Goal: Contribute content: Contribute content

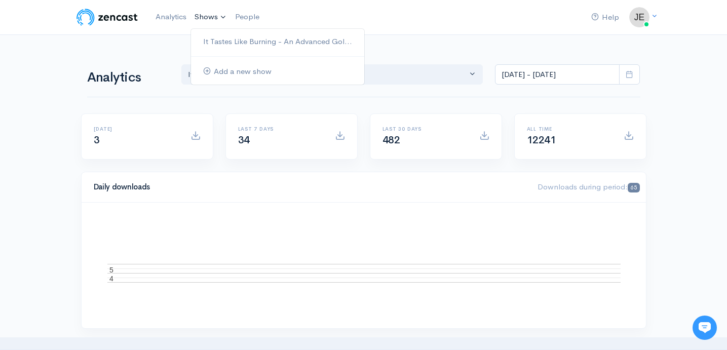
click at [210, 31] on ul "It Tastes Like Burning - An Advanced Gol... Add a new show" at bounding box center [277, 56] width 174 height 57
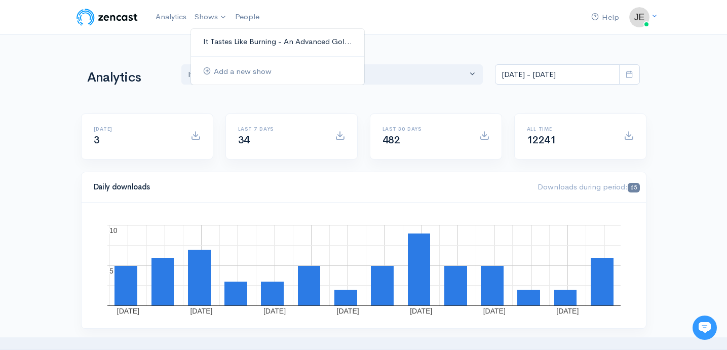
click at [211, 38] on link "It Tastes Like Burning - An Advanced Gol..." at bounding box center [277, 42] width 173 height 18
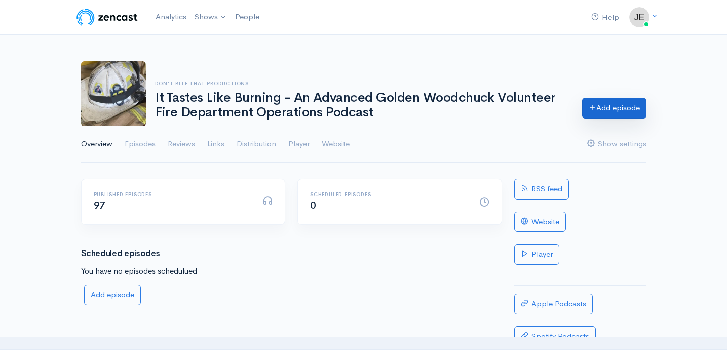
click at [600, 110] on link "Add episode" at bounding box center [614, 108] width 64 height 21
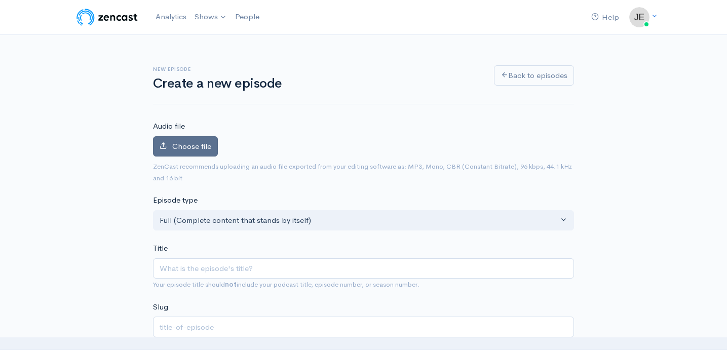
click at [208, 144] on span "Choose file" at bounding box center [191, 146] width 39 height 10
click at [0, 0] on input "Choose file" at bounding box center [0, 0] width 0 height 0
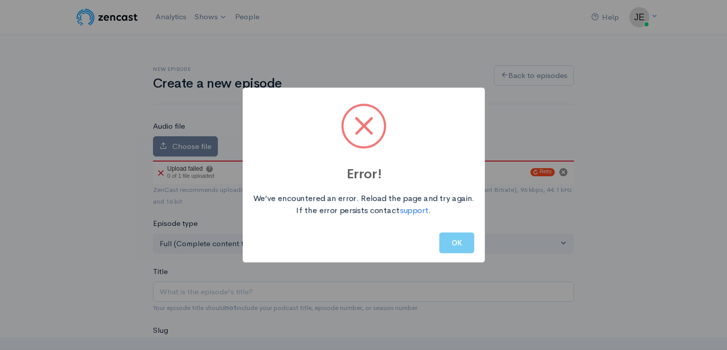
click at [458, 246] on button "OK" at bounding box center [456, 243] width 35 height 21
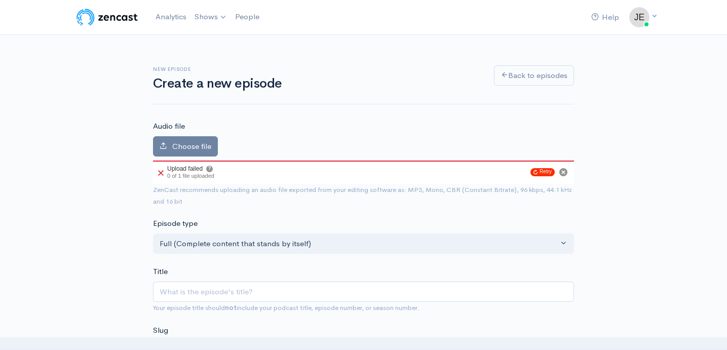
click at [545, 174] on button "Retry" at bounding box center [542, 172] width 24 height 8
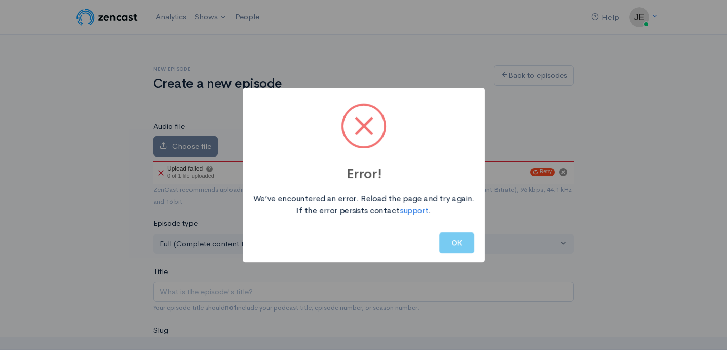
click at [448, 238] on button "OK" at bounding box center [456, 243] width 35 height 21
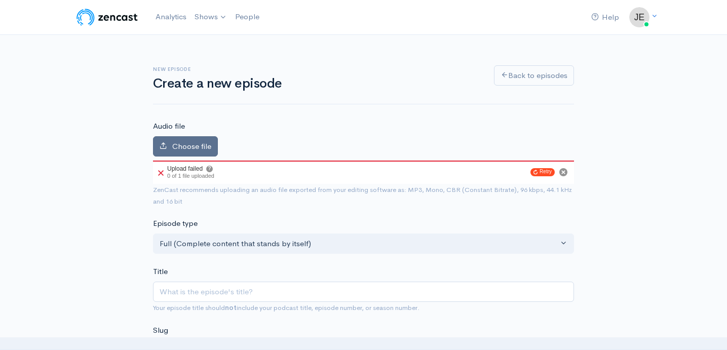
click at [190, 145] on span "Choose file" at bounding box center [191, 146] width 39 height 10
click at [0, 0] on input "Choose file" at bounding box center [0, 0] width 0 height 0
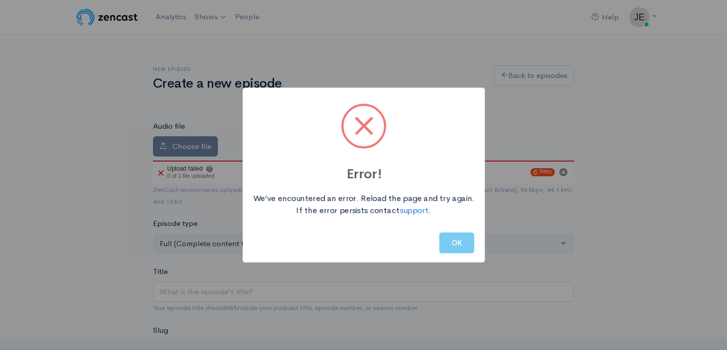
click at [452, 243] on button "OK" at bounding box center [456, 243] width 35 height 21
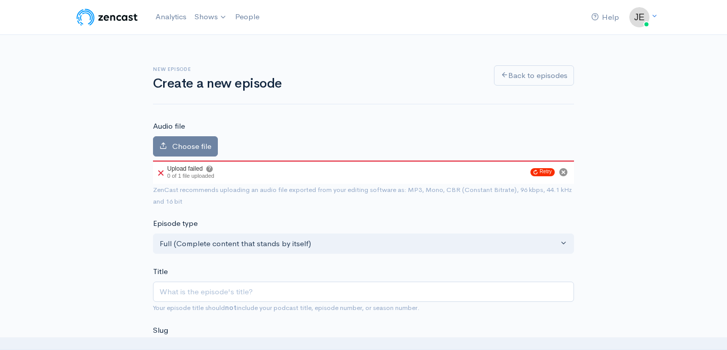
click at [536, 171] on icon "Retry upload" at bounding box center [535, 172] width 4 height 5
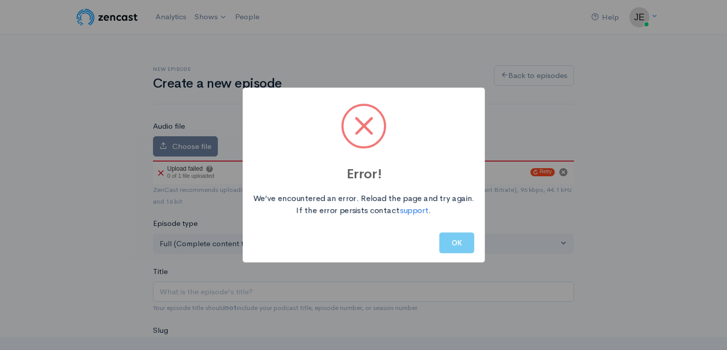
click at [452, 247] on button "OK" at bounding box center [456, 243] width 35 height 21
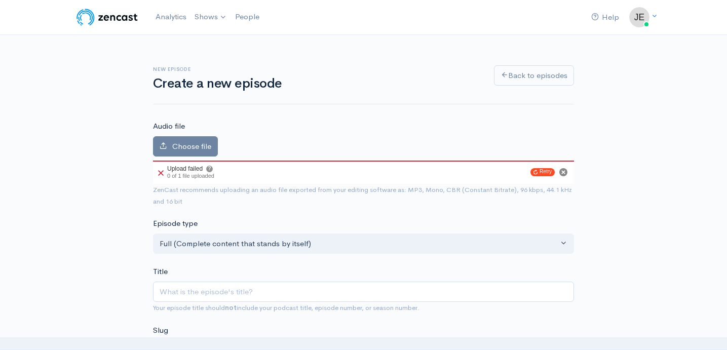
click at [564, 171] on icon "Cancel" at bounding box center [563, 172] width 4 height 4
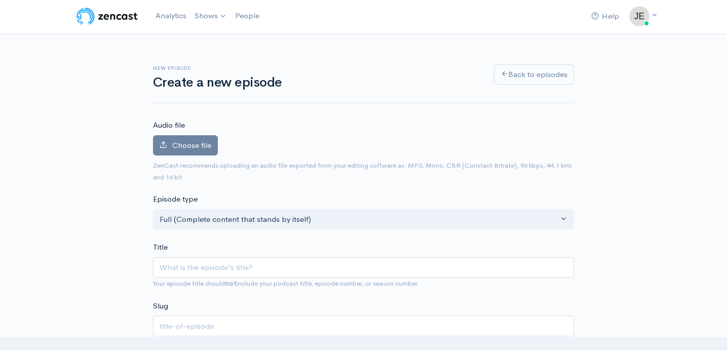
scroll to position [2, 0]
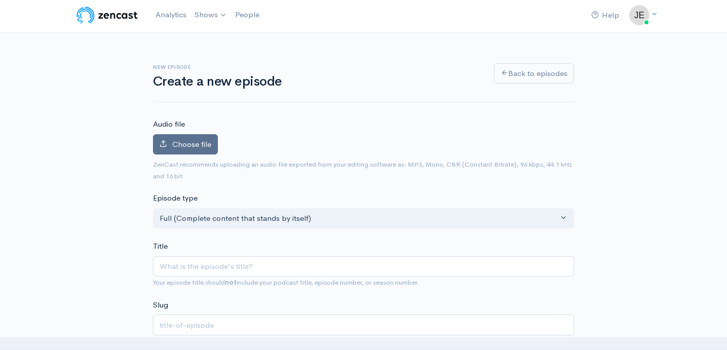
click at [202, 145] on span "Choose file" at bounding box center [191, 144] width 39 height 10
click at [0, 0] on input "Choose file" at bounding box center [0, 0] width 0 height 0
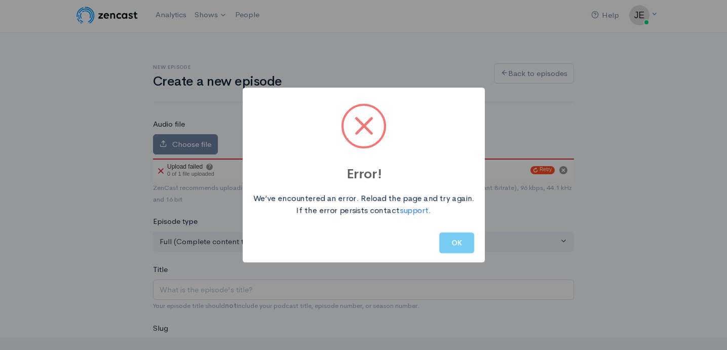
click at [454, 242] on button "OK" at bounding box center [456, 243] width 35 height 21
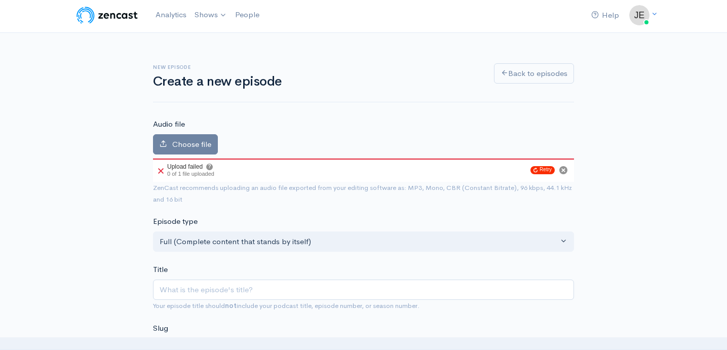
click at [541, 171] on button "Retry" at bounding box center [542, 170] width 24 height 8
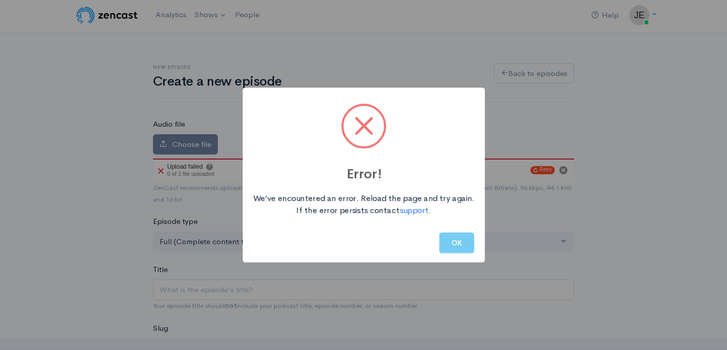
click at [452, 241] on button "OK" at bounding box center [456, 243] width 35 height 21
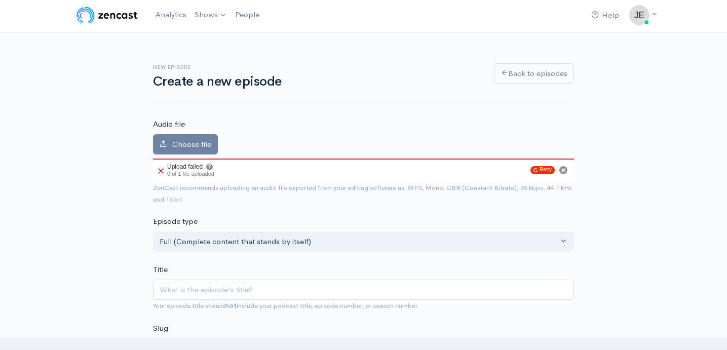
click at [544, 171] on button "Retry" at bounding box center [542, 170] width 24 height 8
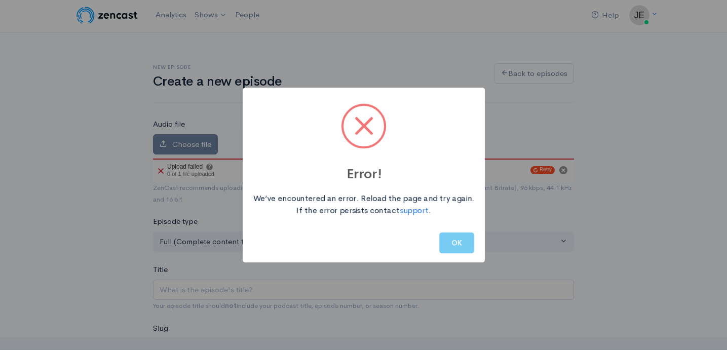
click at [459, 240] on button "OK" at bounding box center [456, 243] width 35 height 21
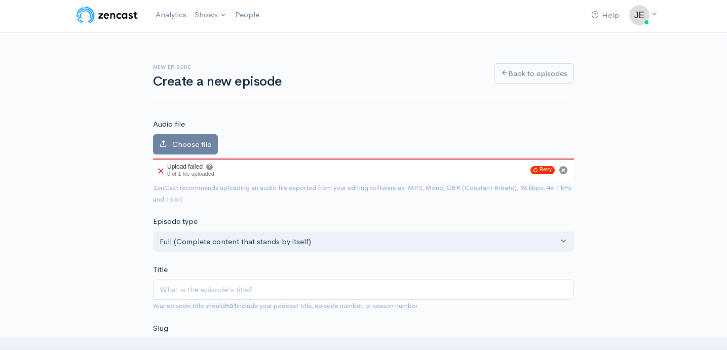
click at [542, 167] on button "Retry" at bounding box center [542, 170] width 24 height 8
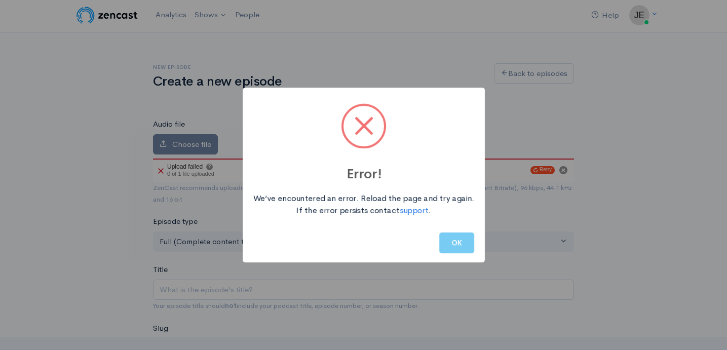
click at [472, 237] on button "OK" at bounding box center [456, 243] width 35 height 21
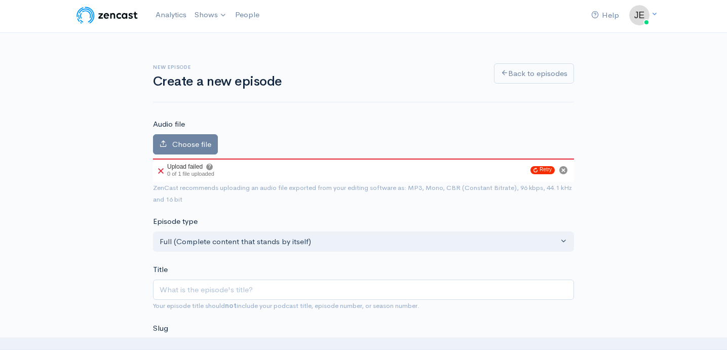
click at [550, 169] on button "Retry" at bounding box center [542, 170] width 24 height 8
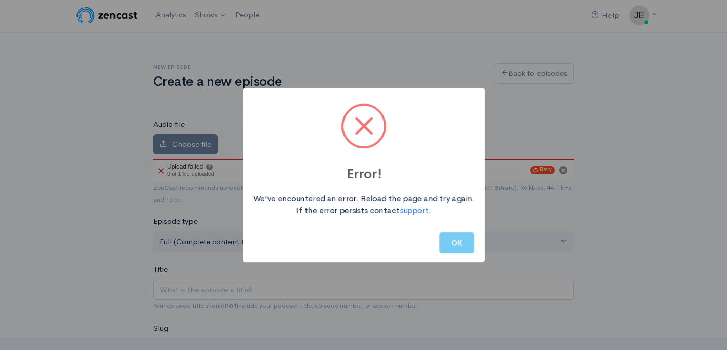
click at [453, 235] on button "OK" at bounding box center [456, 243] width 35 height 21
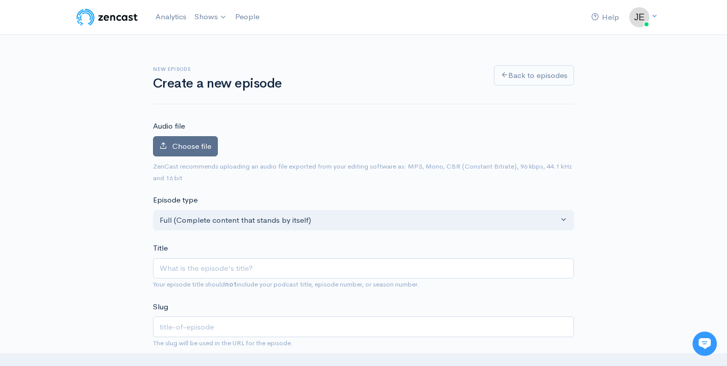
click at [189, 148] on span "Choose file" at bounding box center [191, 146] width 39 height 10
click at [0, 0] on input "Choose file" at bounding box center [0, 0] width 0 height 0
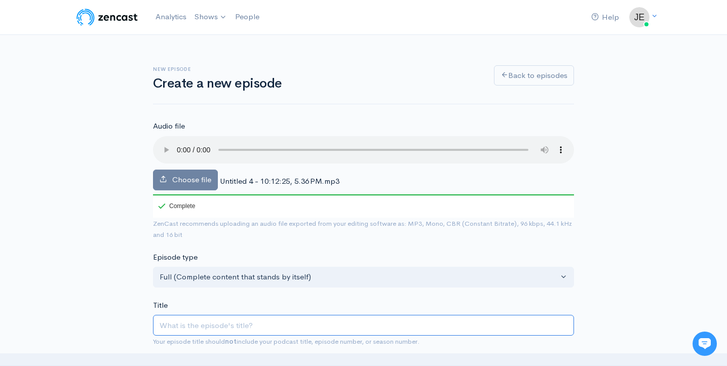
click at [354, 316] on input "Title" at bounding box center [363, 325] width 421 height 21
type input "w"
type input "we"
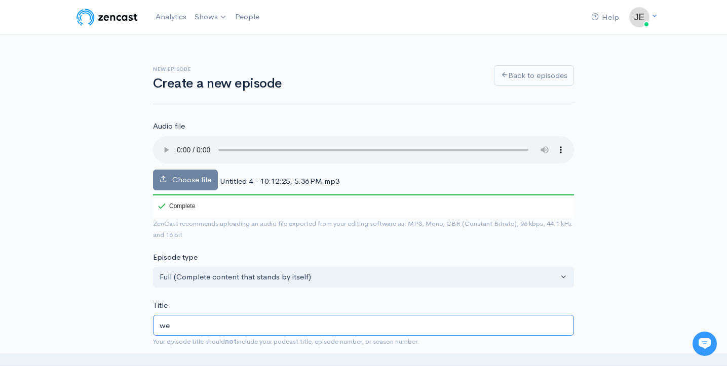
type input "w"
type input "W"
type input "w"
type input "We"
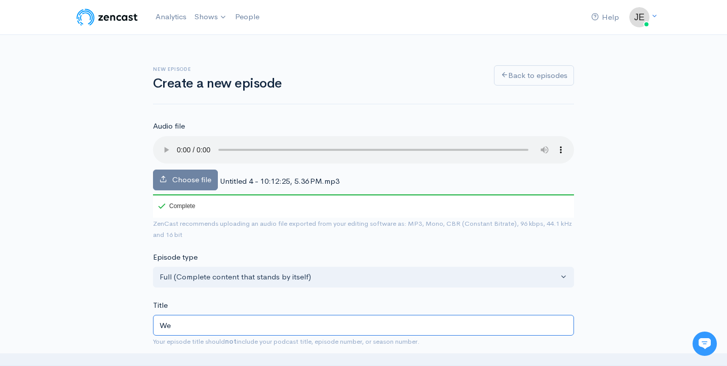
type input "we"
type input "Wer"
type input "wer"
type input "Were"
type input "were"
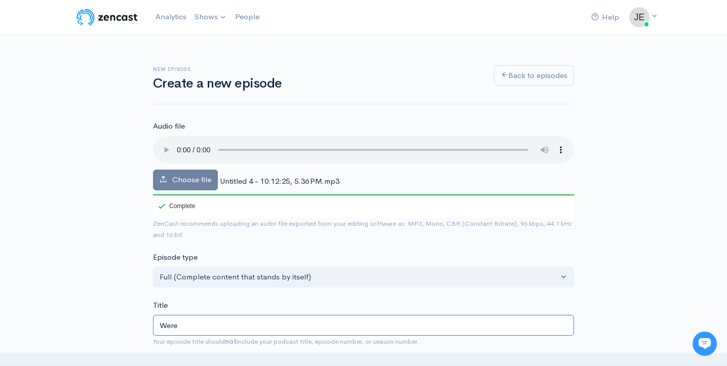
type input "Were b"
type input "were-b"
type input "Were bo"
type input "were-bo"
type input "Were bou"
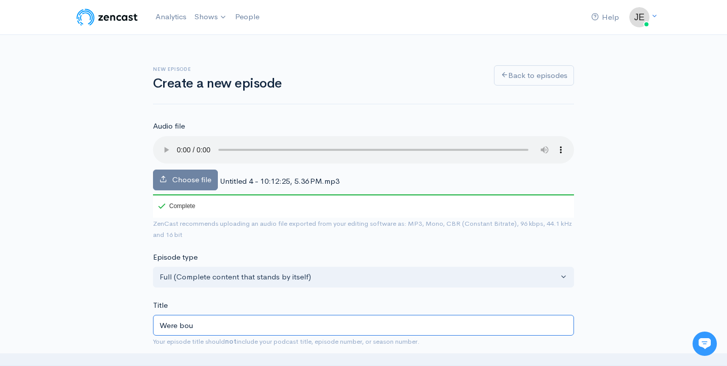
type input "were-bou"
type input "Were boun"
type input "were-boun"
type input "Were bound"
type input "were-bound"
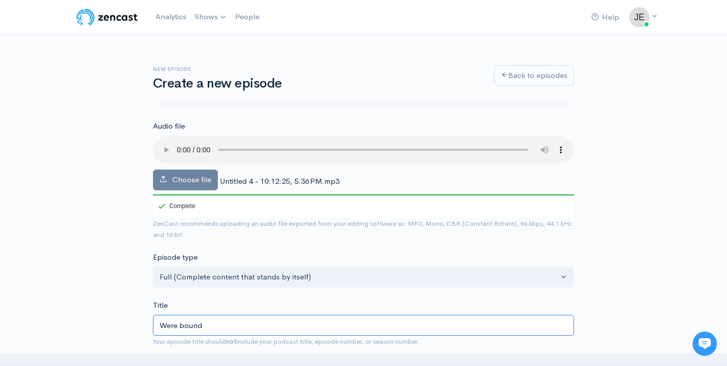
type input "Were bound t"
type input "were-bound-t"
type input "Were bound to"
type input "were-bound-to"
type input "Were bound to m"
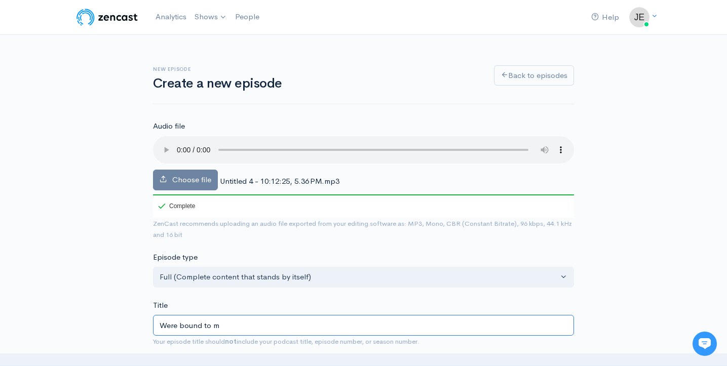
type input "were-bound-to-m"
type input "Were bound to ma"
type input "were-bound-to-ma"
type input "Were bound to mak"
type input "were-bound-to-mak"
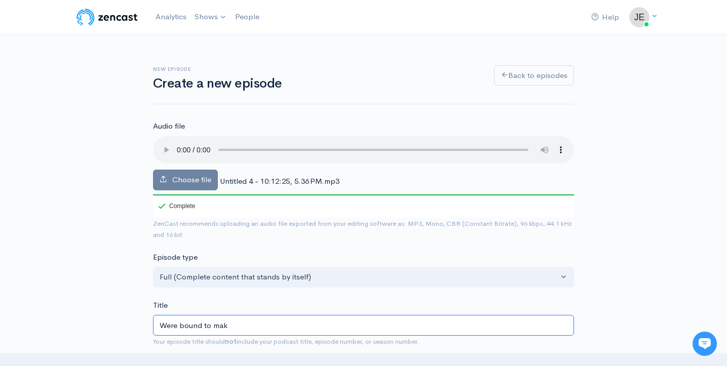
type input "Were bound to make"
type input "were-bound-to-make"
type input "Were bound to make s"
type input "were-bound-to-make-s"
type input "Were bound to make so"
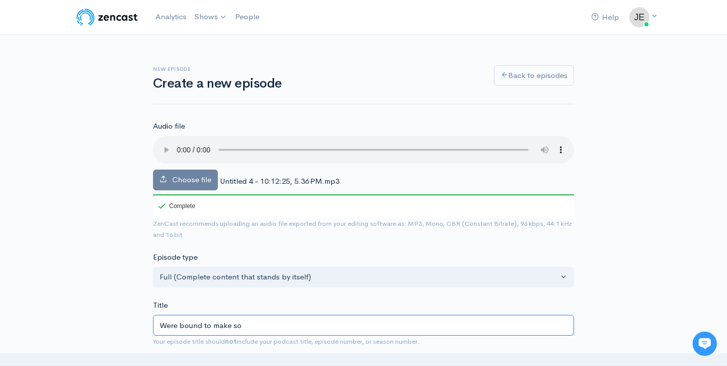
type input "were-bound-to-make-so"
type input "Were bound to make som"
type input "were-bound-to-make-som"
type input "Were bound to make some"
type input "were-bound-to-make-some"
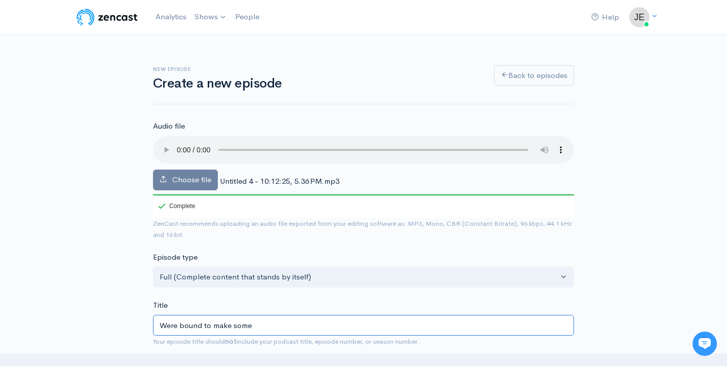
type input "Were bound to make someo"
type input "were-bound-to-make-someo"
type input "Were bound to make someon"
type input "were-bound-to-make-someon"
type input "Were bound to make someone"
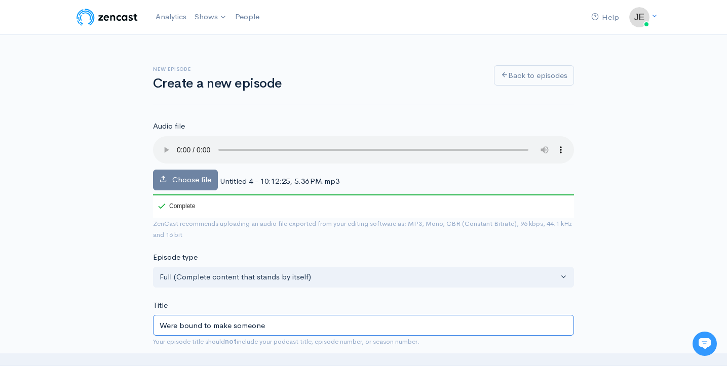
type input "were-bound-to-make-someone"
type input "Were bound to make someone m"
type input "were-bound-to-make-someone-m"
type input "Were bound to make someone ma"
type input "were-bound-to-make-someone-ma"
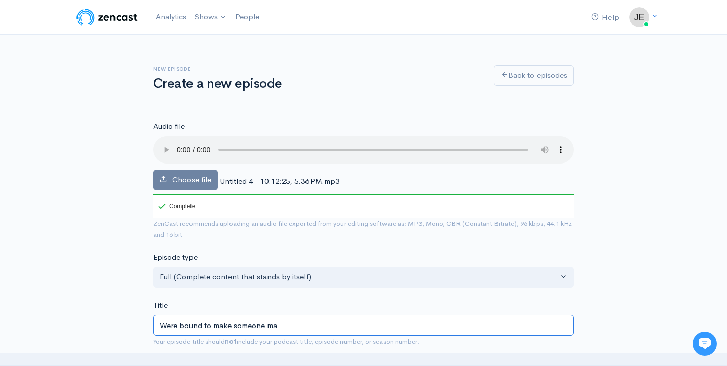
type input "Were bound to make someone mad"
type input "were-bound-to-make-someone-mad"
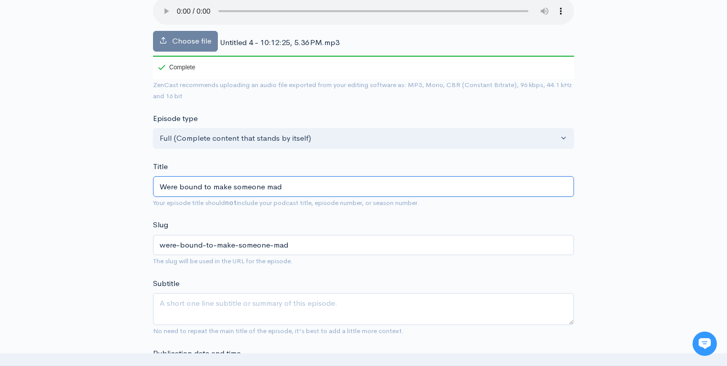
scroll to position [145, 0]
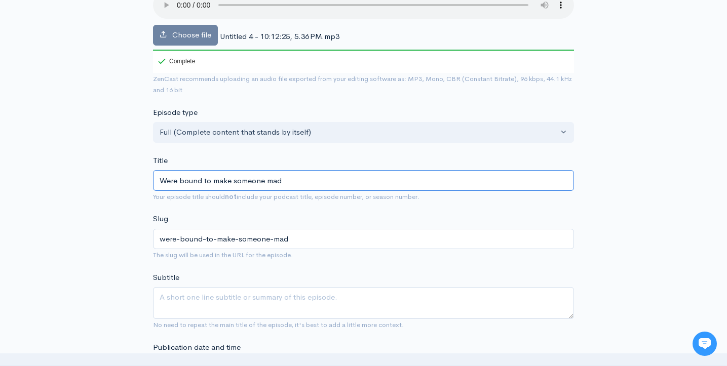
type input "Were bound to make someone mad"
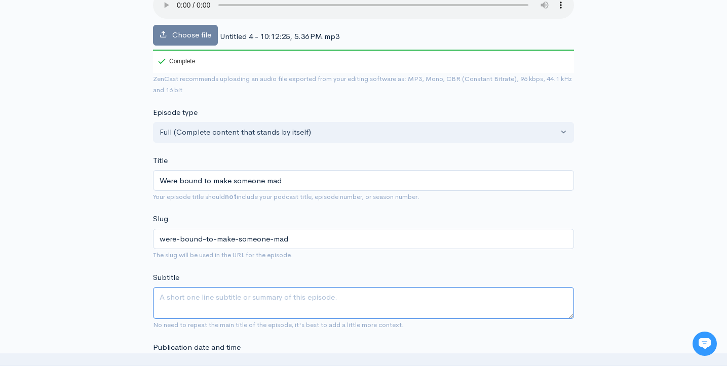
click at [302, 287] on textarea "Subtitle" at bounding box center [363, 303] width 421 height 32
type textarea "w"
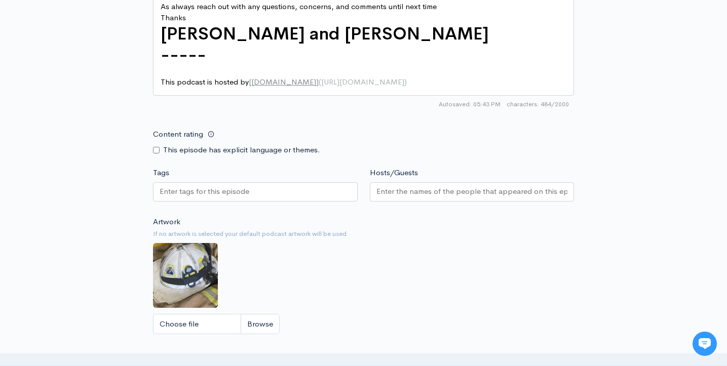
scroll to position [730, 0]
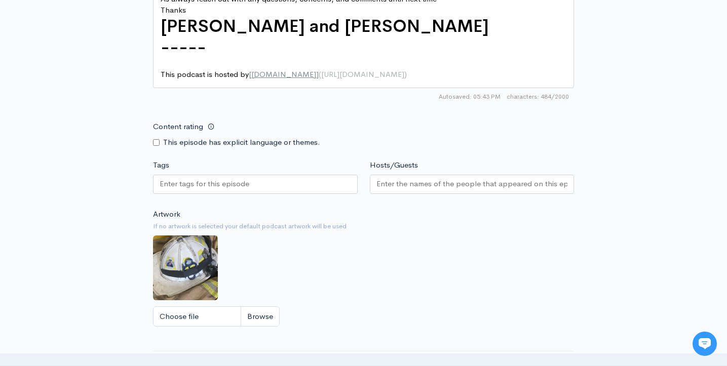
type textarea "Talking all over the place"
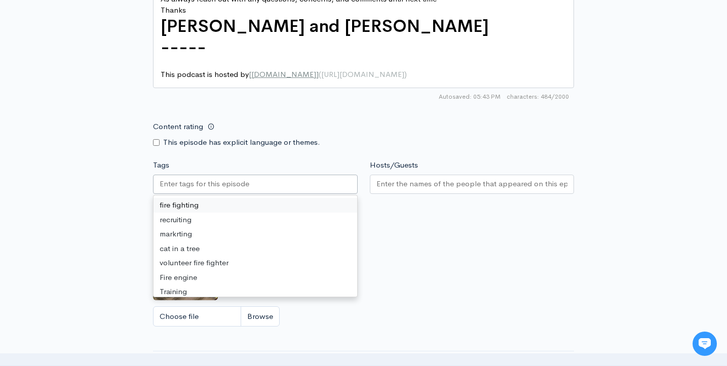
click at [280, 175] on div at bounding box center [255, 184] width 205 height 19
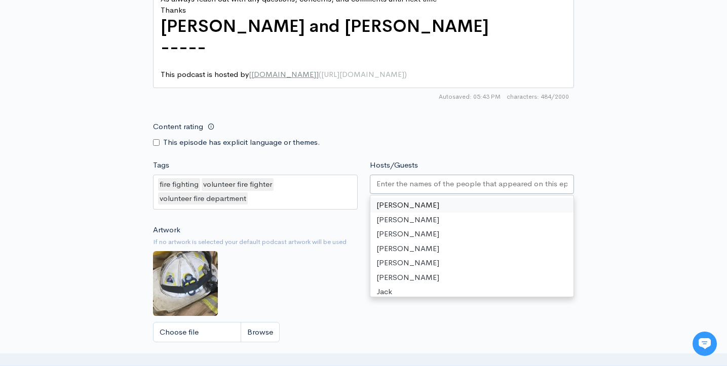
click at [387, 178] on input "Hosts/Guests" at bounding box center [471, 184] width 191 height 12
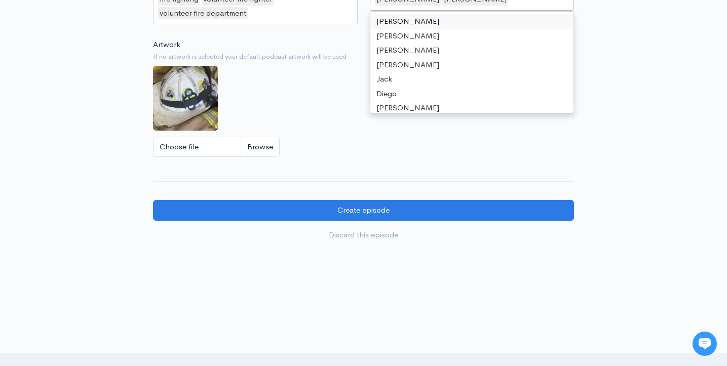
scroll to position [914, 0]
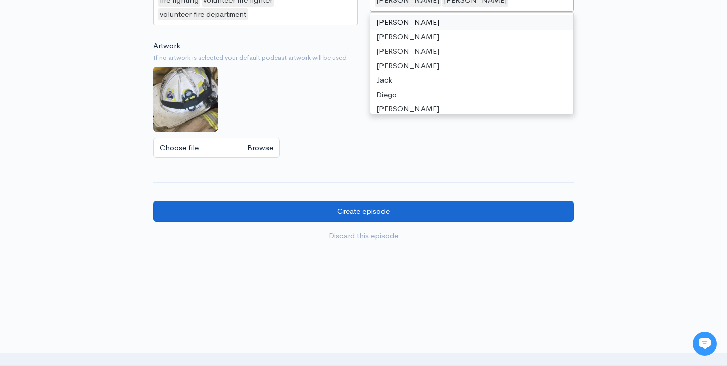
click at [344, 201] on input "Create episode" at bounding box center [363, 211] width 421 height 21
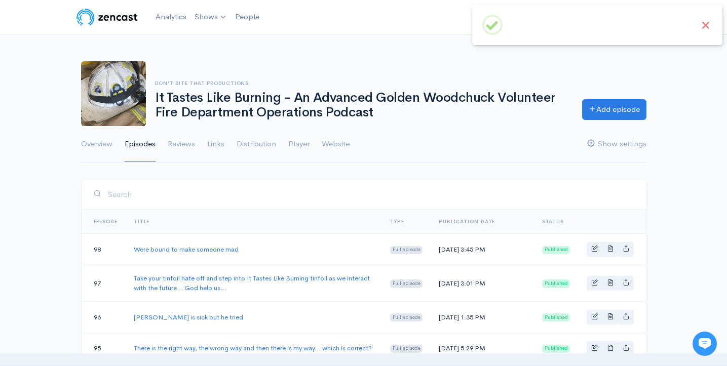
click at [705, 25] on button "×" at bounding box center [705, 25] width 13 height 13
click at [176, 18] on link "Analytics" at bounding box center [170, 17] width 39 height 22
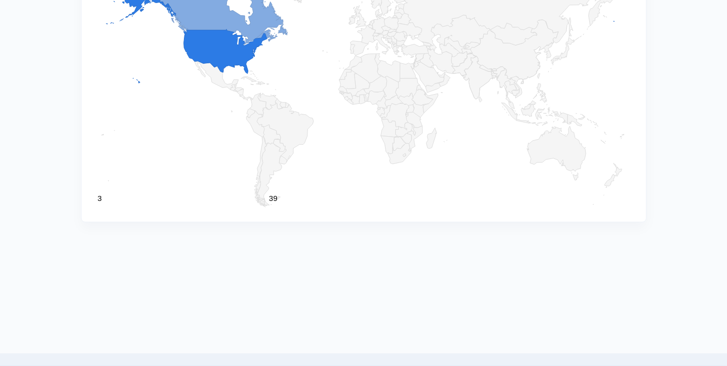
scroll to position [1170, 0]
